Goal: Task Accomplishment & Management: Manage account settings

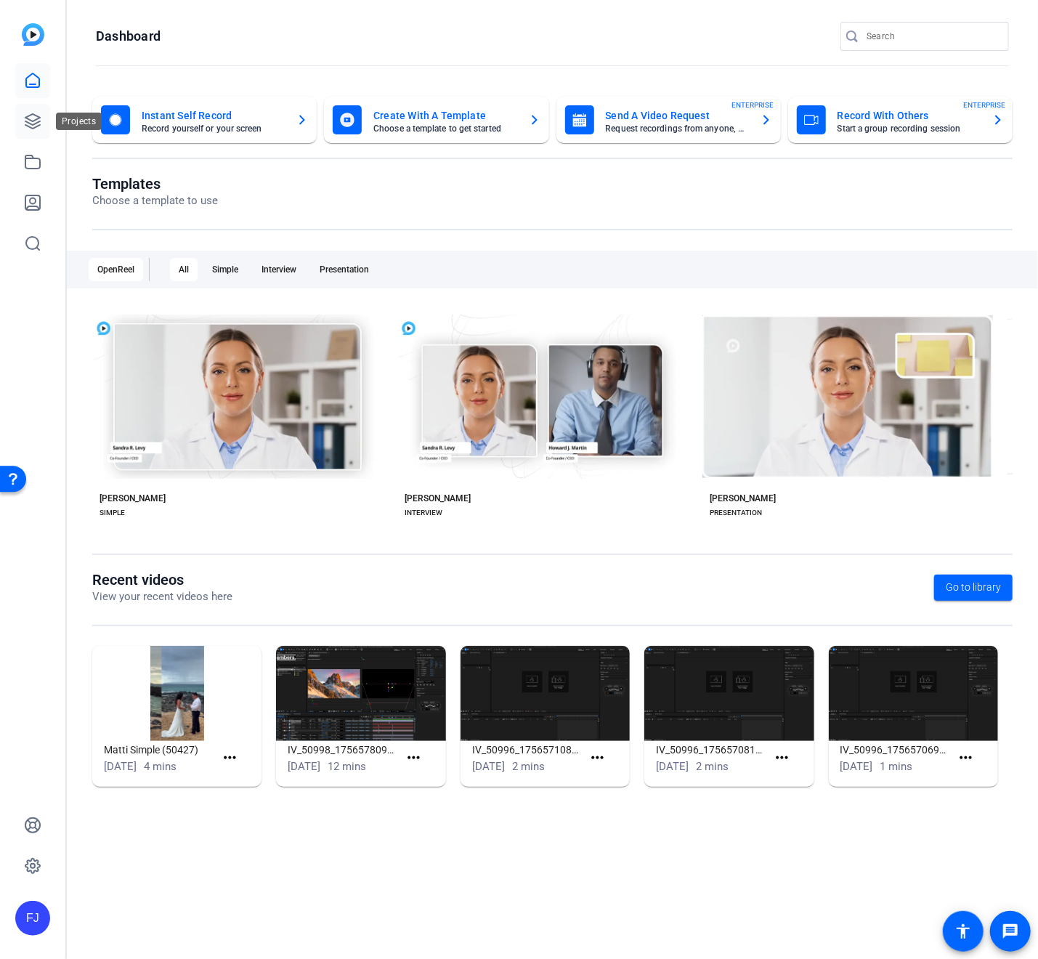
click at [33, 110] on link at bounding box center [32, 121] width 35 height 35
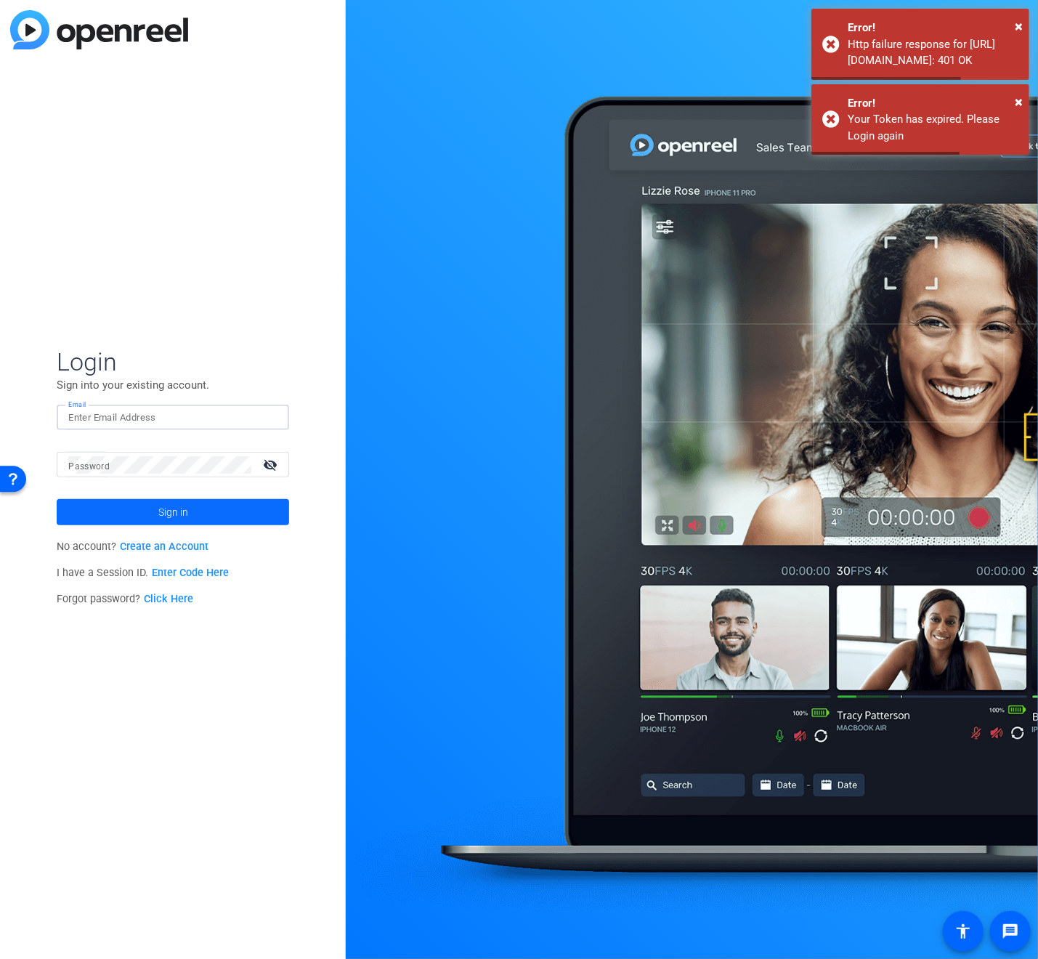
type input "[PERSON_NAME][EMAIL_ADDRESS][PERSON_NAME][DOMAIN_NAME]"
click at [173, 511] on button "Sign in" at bounding box center [173, 512] width 232 height 26
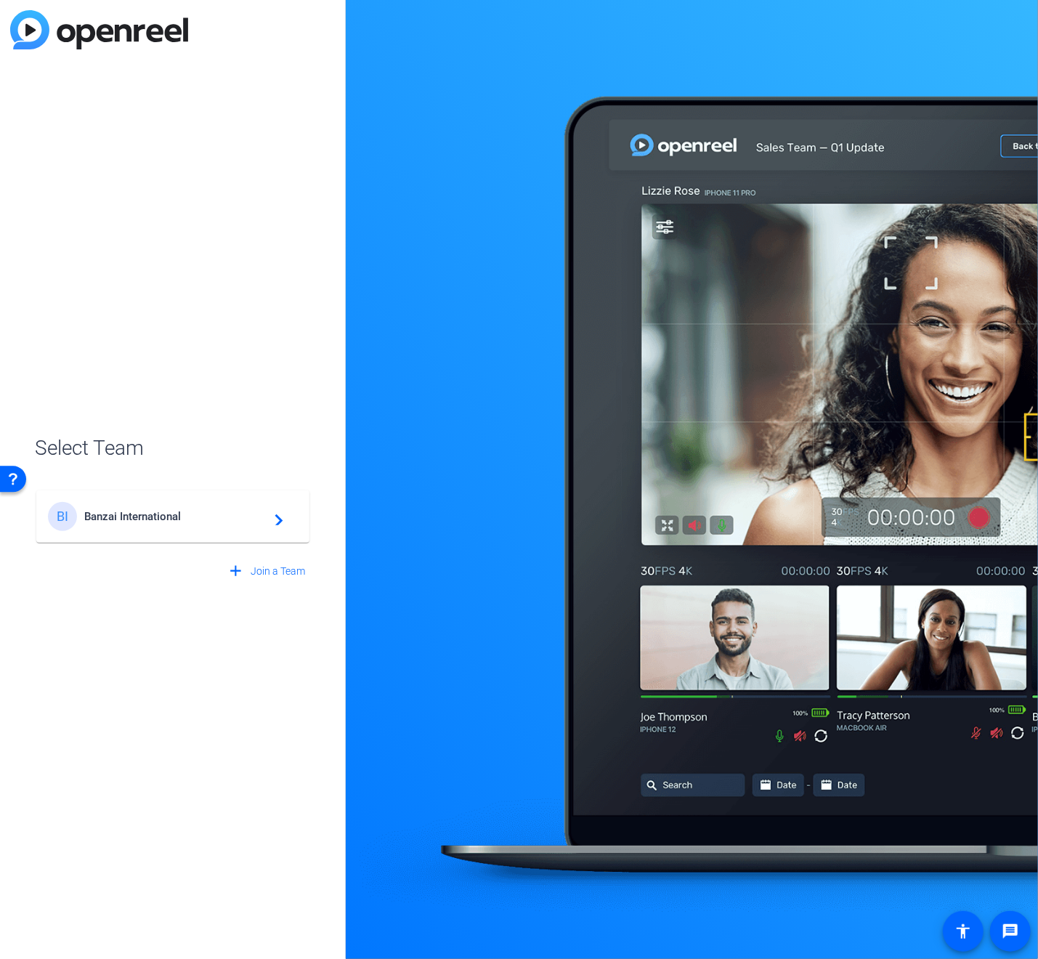
click at [195, 526] on div "BI Banzai International navigate_next" at bounding box center [173, 516] width 250 height 29
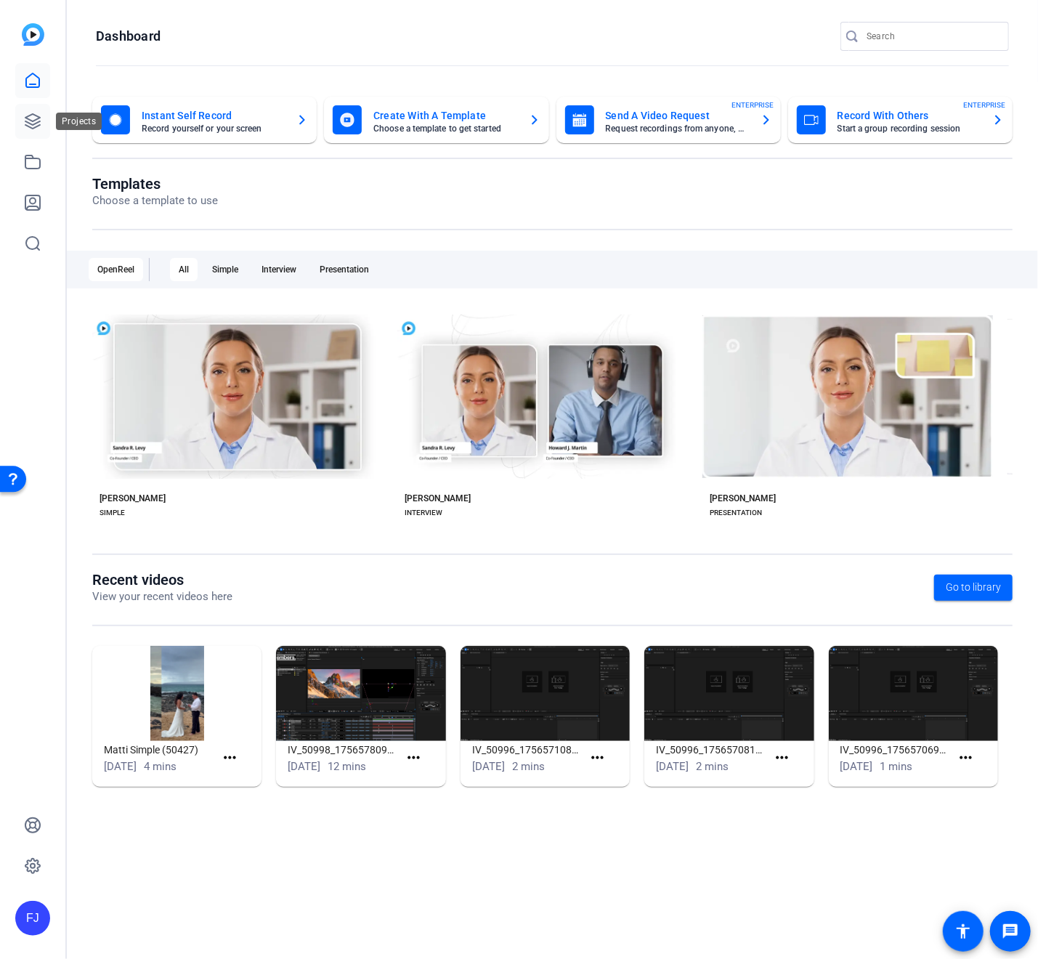
click at [32, 123] on icon at bounding box center [32, 121] width 15 height 15
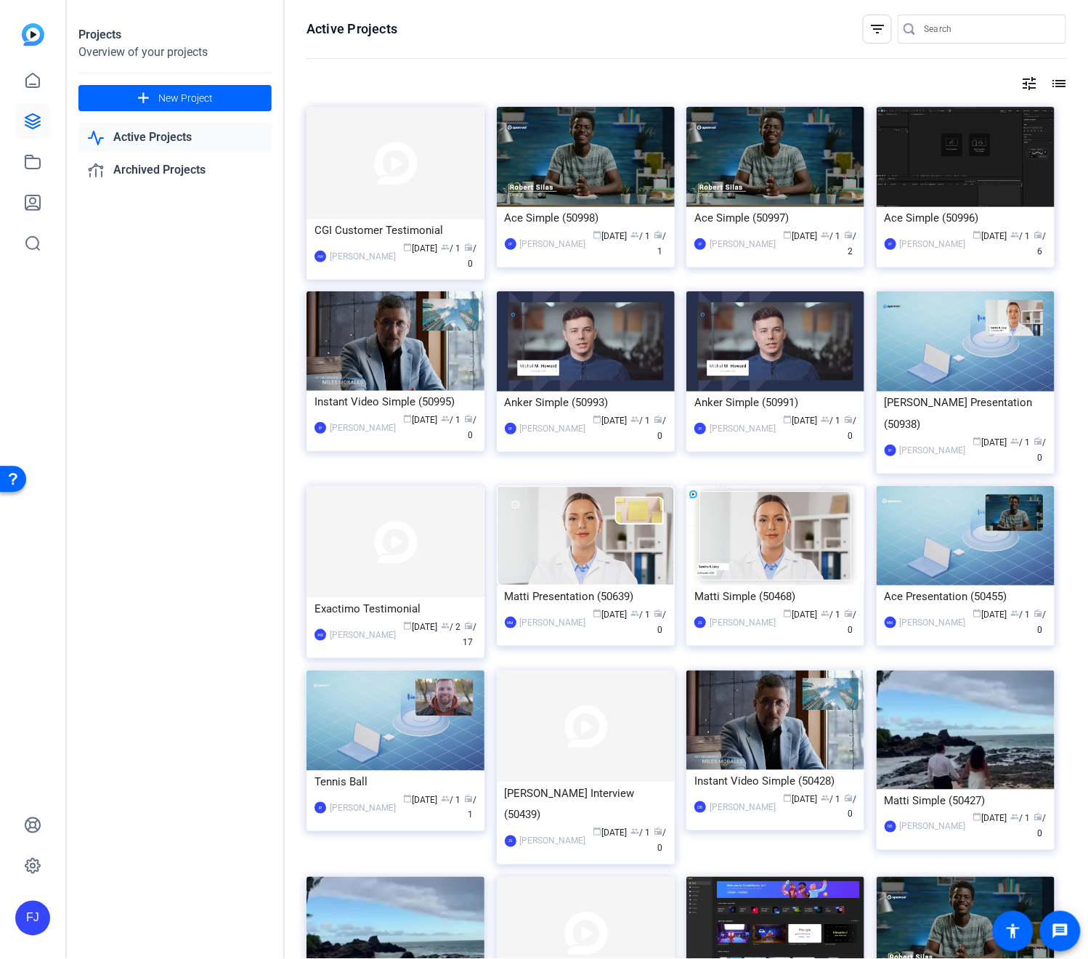
click at [697, 80] on mat-icon "list" at bounding box center [1057, 83] width 17 height 17
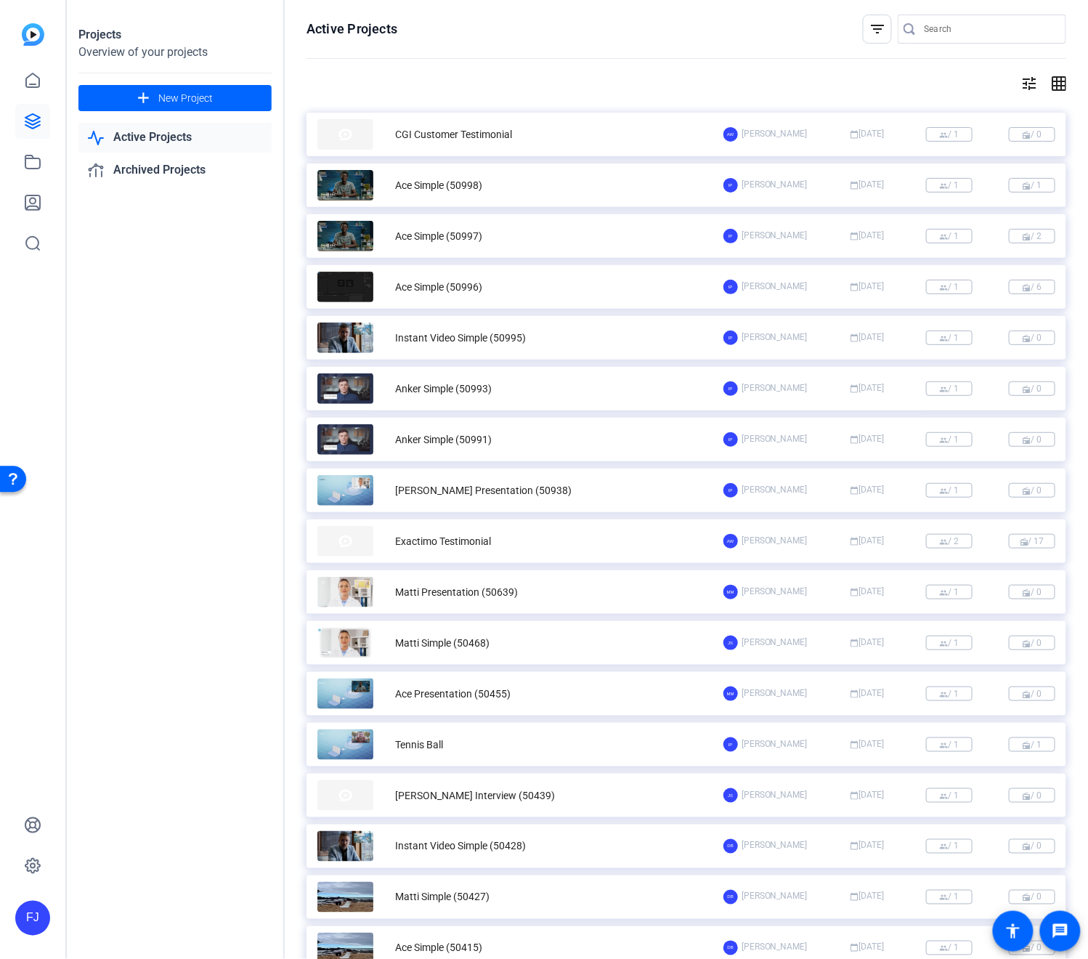
click at [697, 85] on mat-icon "grid_on" at bounding box center [1057, 83] width 17 height 17
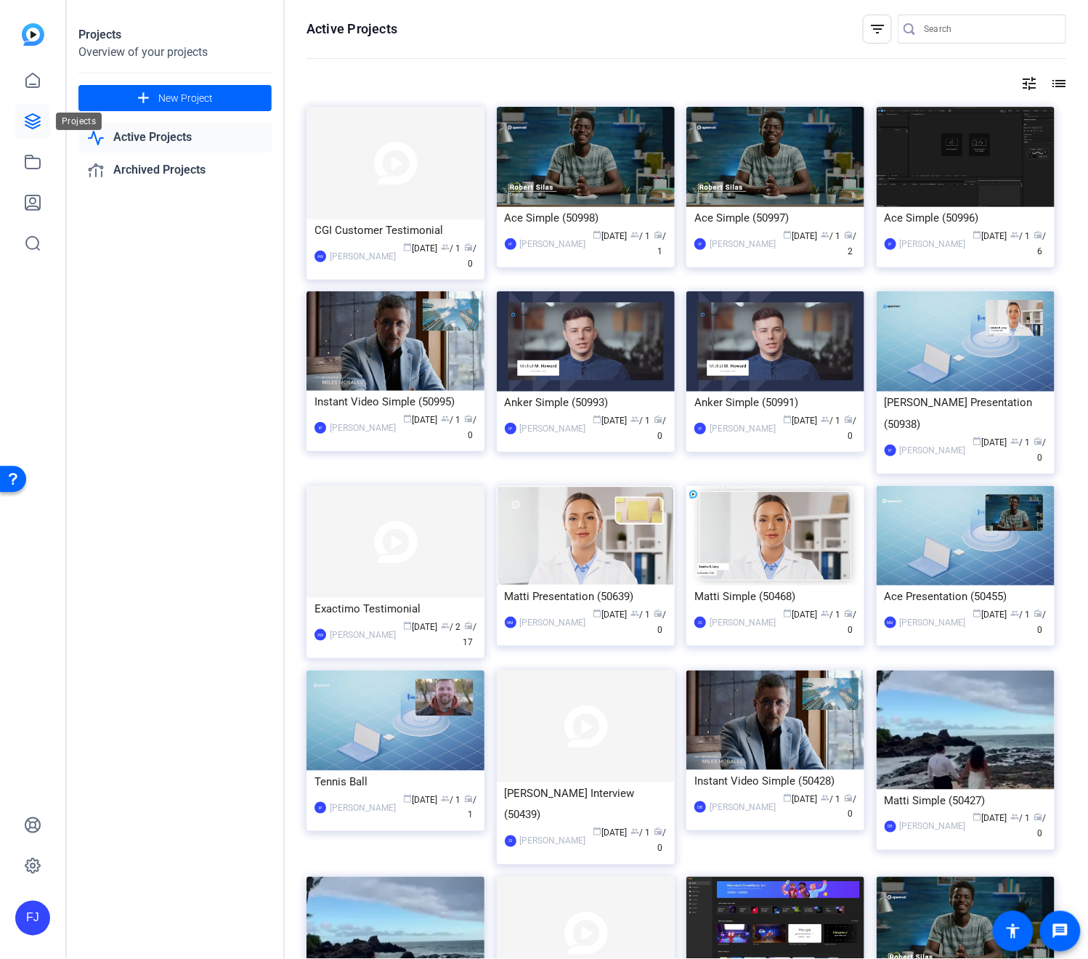
click at [36, 111] on link at bounding box center [32, 121] width 35 height 35
click at [573, 190] on img at bounding box center [586, 157] width 178 height 100
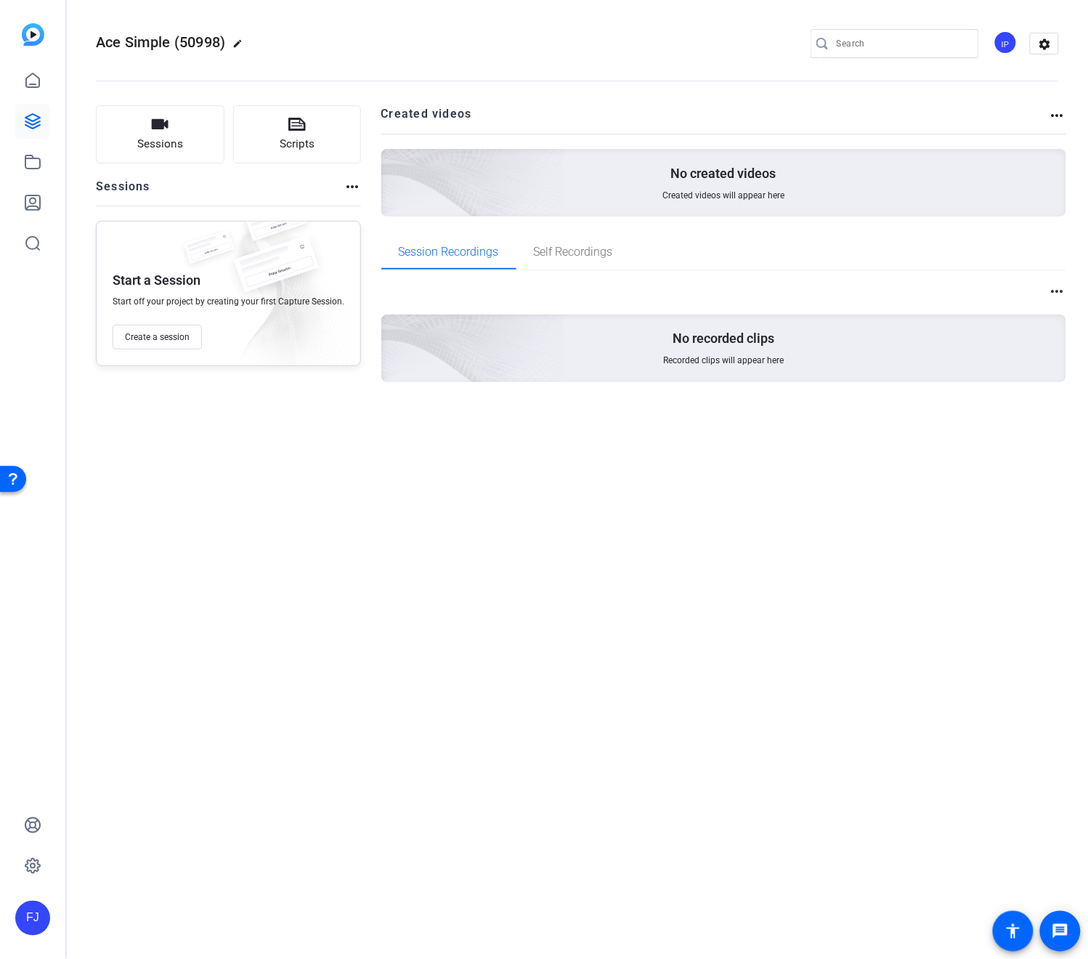
click at [697, 121] on mat-icon "more_horiz" at bounding box center [1057, 115] width 17 height 17
click at [697, 99] on div at bounding box center [544, 479] width 1088 height 959
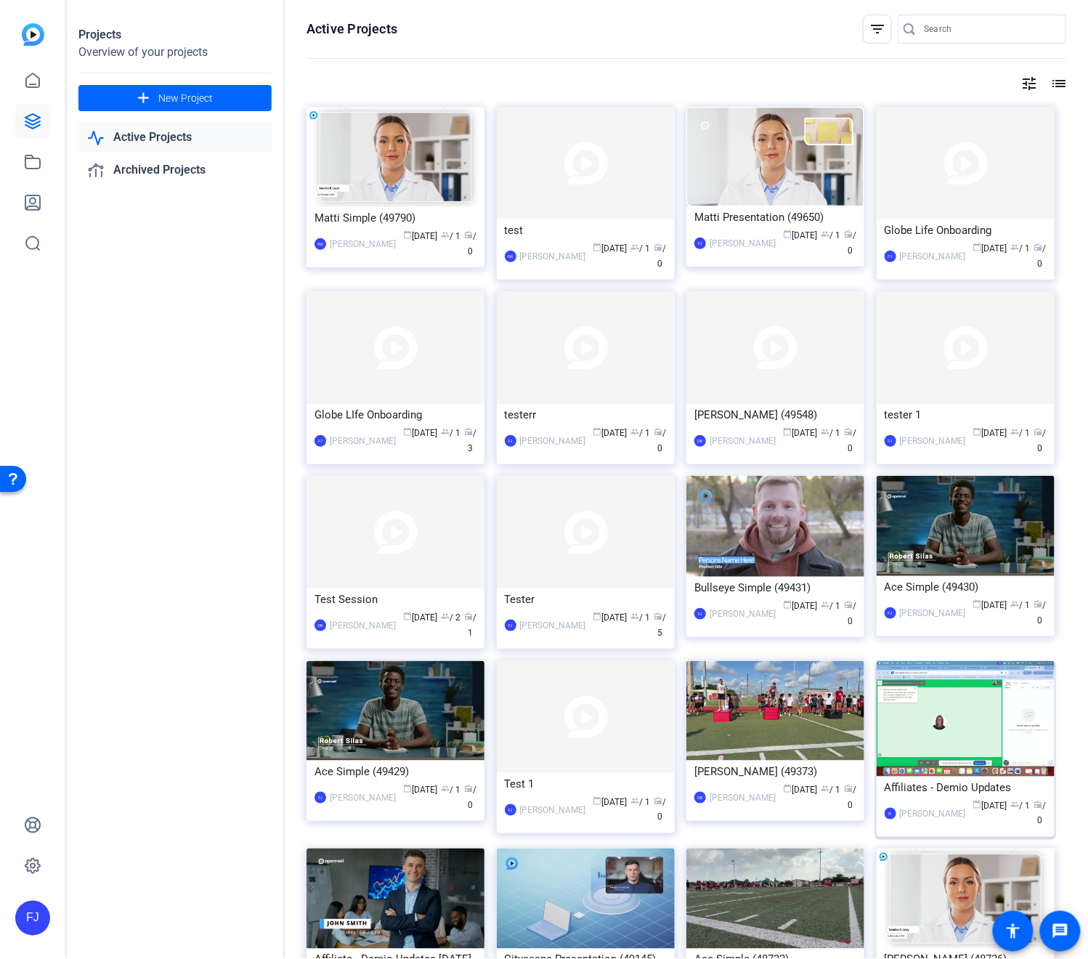
click at [697, 690] on img at bounding box center [966, 718] width 178 height 115
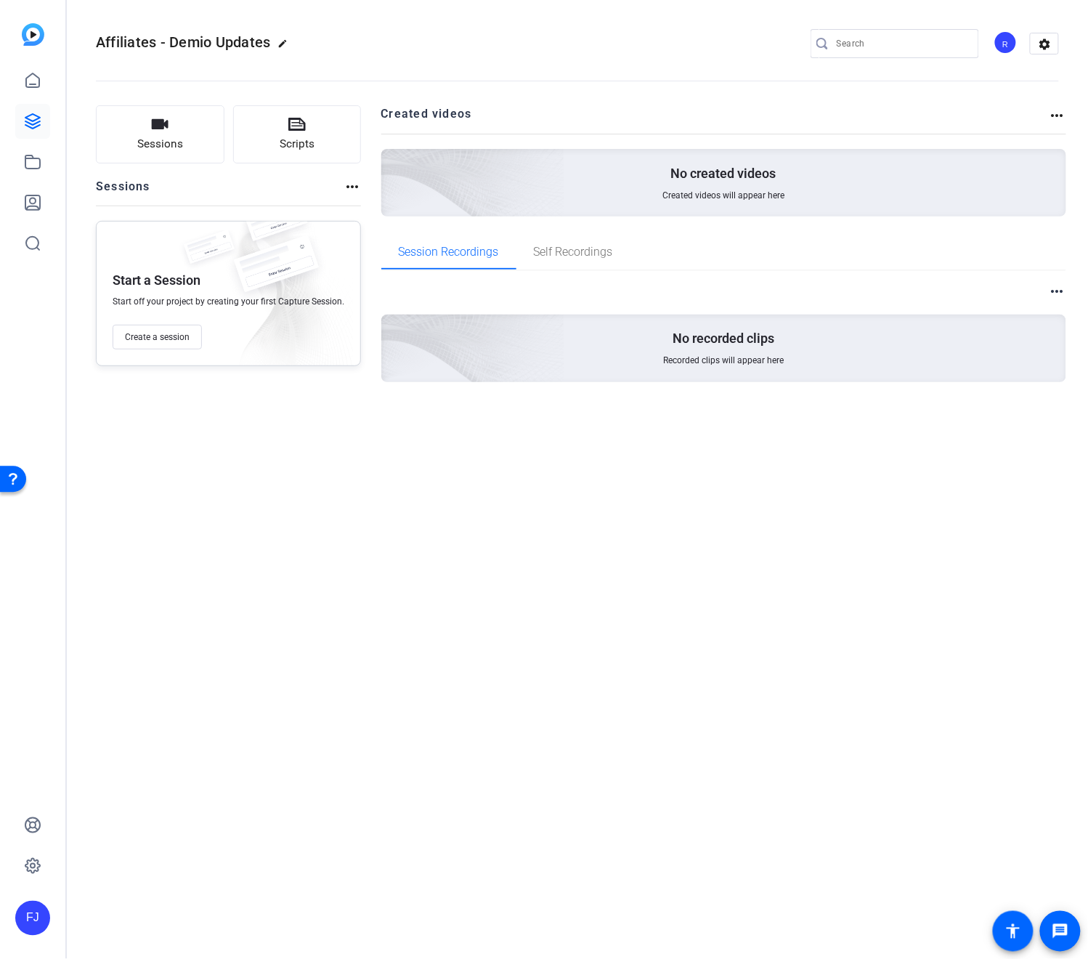
click at [343, 190] on mat-icon "more_horiz" at bounding box center [351, 186] width 17 height 17
click at [574, 245] on div at bounding box center [544, 479] width 1088 height 959
click at [697, 289] on mat-icon "more_horiz" at bounding box center [1057, 290] width 17 height 17
click at [697, 108] on div at bounding box center [544, 479] width 1088 height 959
click at [697, 109] on mat-icon "more_horiz" at bounding box center [1057, 115] width 17 height 17
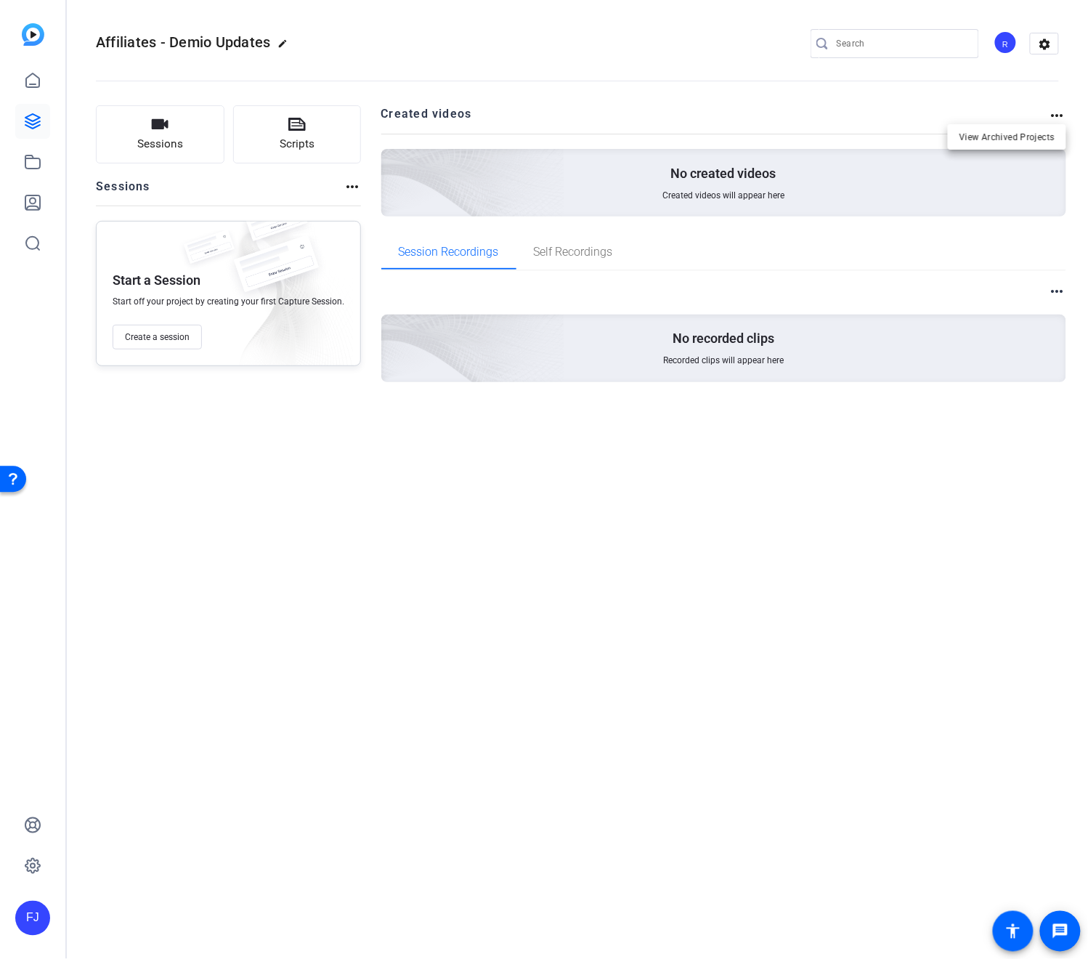
click at [697, 38] on div at bounding box center [544, 479] width 1088 height 959
click at [697, 38] on mat-icon "settings" at bounding box center [1044, 44] width 29 height 22
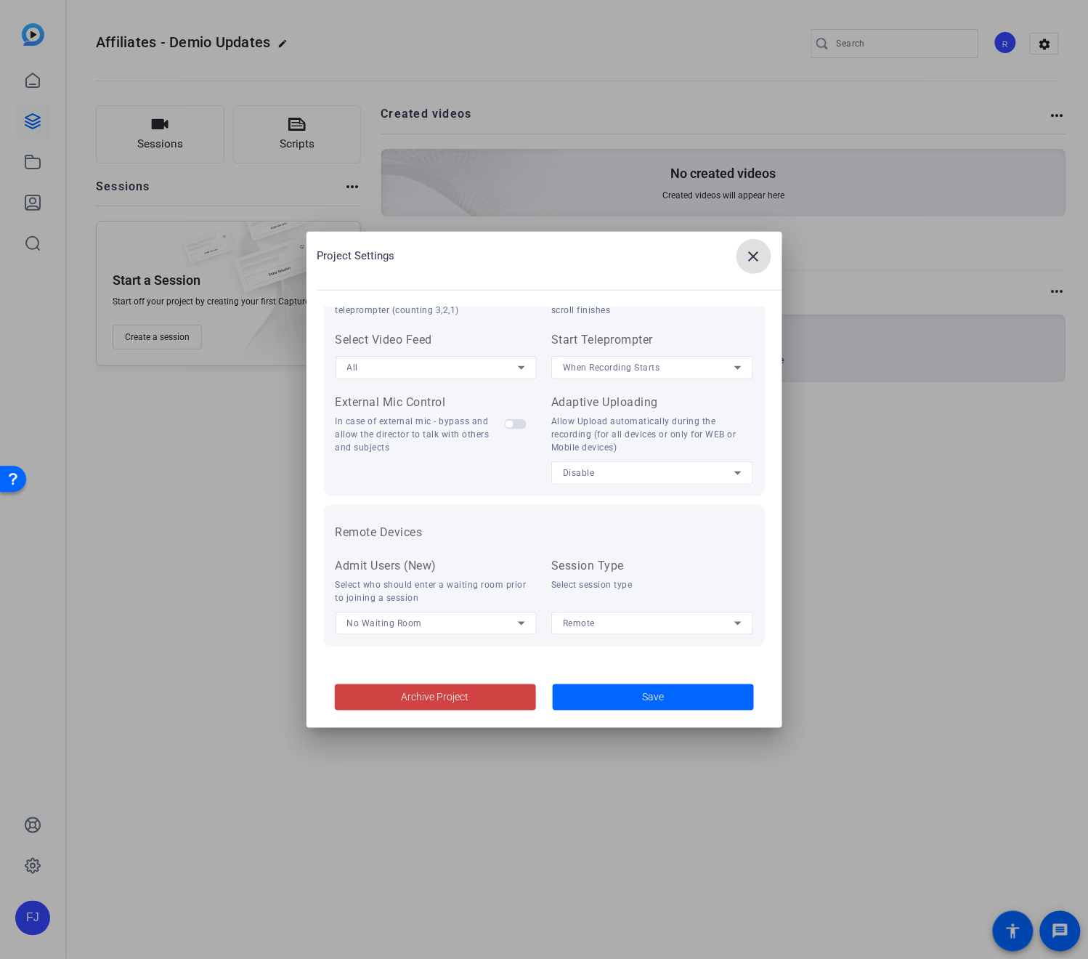
scroll to position [296, 0]
click at [697, 263] on mat-icon "close" at bounding box center [753, 256] width 17 height 17
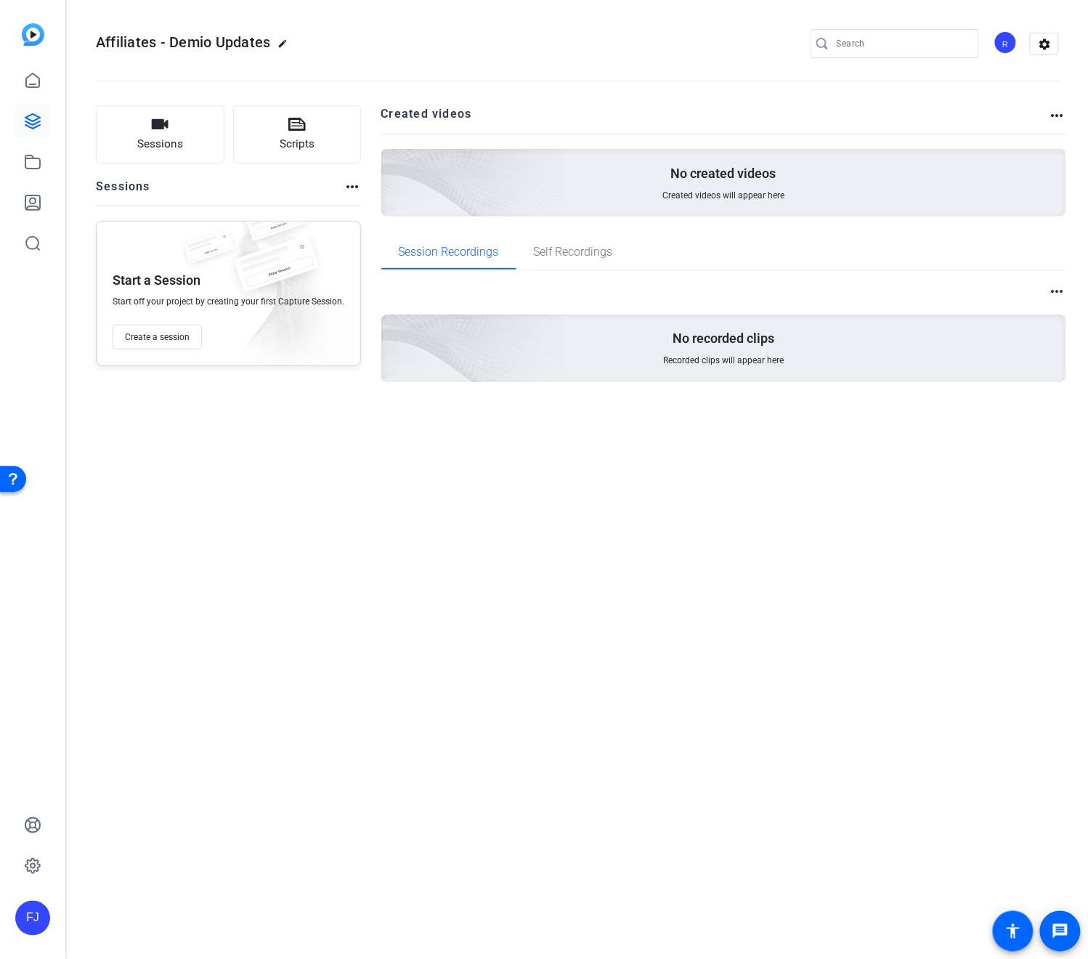
click at [697, 292] on div "more_horiz" at bounding box center [724, 291] width 686 height 18
click at [697, 123] on div "Created videos more_horiz" at bounding box center [724, 119] width 686 height 28
click at [697, 288] on mat-icon "more_horiz" at bounding box center [1057, 290] width 17 height 17
click at [697, 110] on div at bounding box center [544, 479] width 1088 height 959
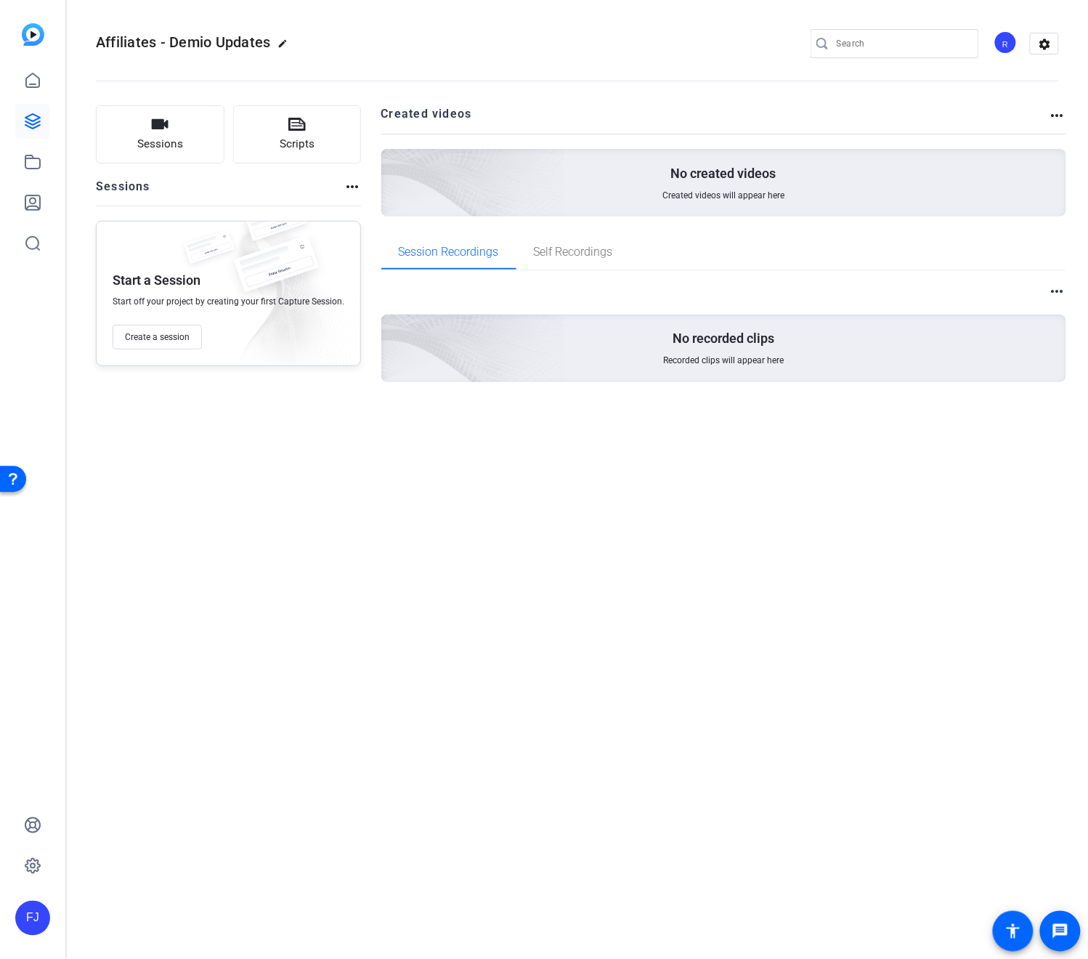
click at [697, 110] on div "Sessions Scripts Sessions more_horiz Start a Session Start off your project by …" at bounding box center [577, 266] width 1021 height 359
click at [697, 116] on mat-icon "more_horiz" at bounding box center [1057, 115] width 17 height 17
click at [697, 52] on div at bounding box center [544, 479] width 1088 height 959
click at [697, 41] on mat-icon "settings" at bounding box center [1044, 44] width 29 height 22
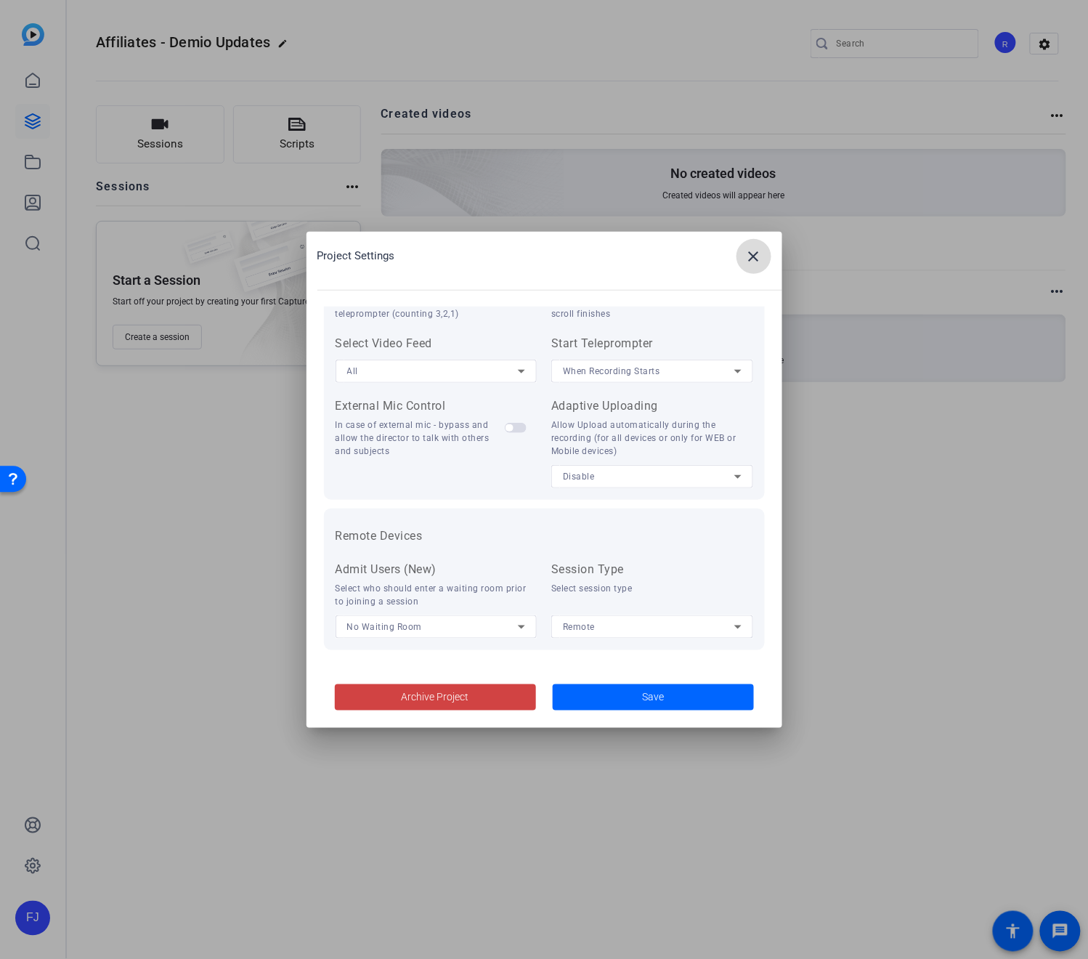
click at [697, 253] on mat-icon "close" at bounding box center [753, 256] width 17 height 17
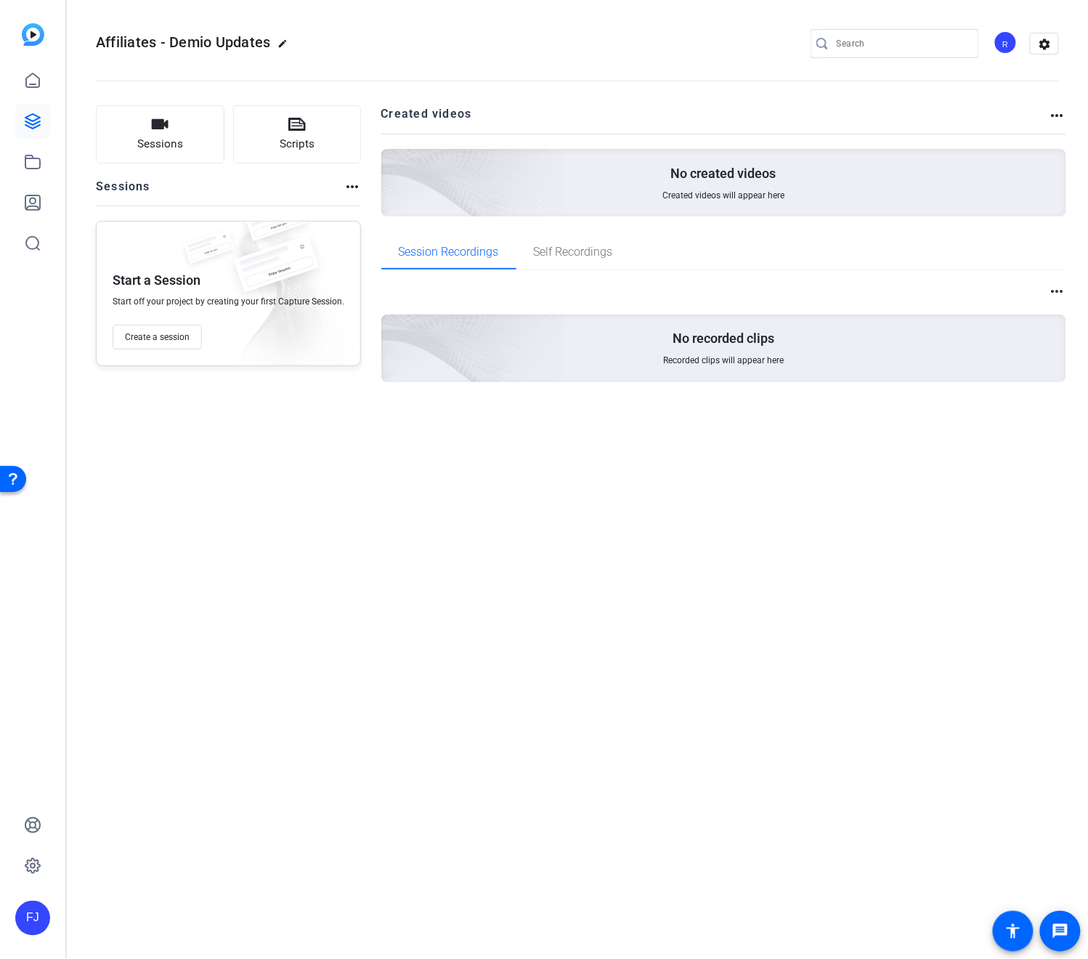
click at [343, 187] on mat-icon "more_horiz" at bounding box center [351, 186] width 17 height 17
click at [468, 131] on div at bounding box center [544, 479] width 1088 height 959
click at [1, 415] on div "FJ" at bounding box center [32, 479] width 65 height 959
